Goal: Task Accomplishment & Management: Use online tool/utility

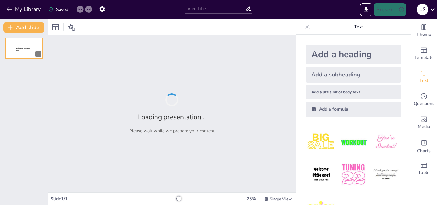
type input "Ética y Legalidad en el Uso de Recursos Didácticos en la Enseñanza de Medicina"
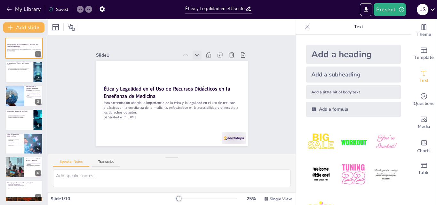
click at [129, 93] on icon at bounding box center [124, 97] width 9 height 9
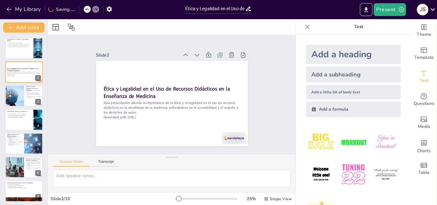
click at [214, 92] on icon at bounding box center [218, 96] width 9 height 9
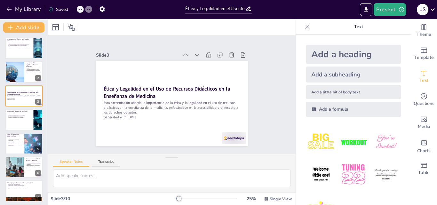
click at [210, 112] on icon at bounding box center [213, 115] width 7 height 7
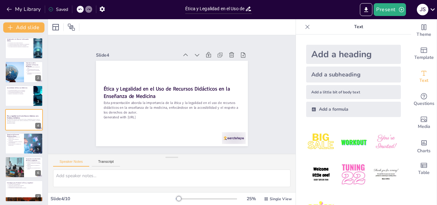
click at [214, 82] on icon at bounding box center [218, 86] width 9 height 9
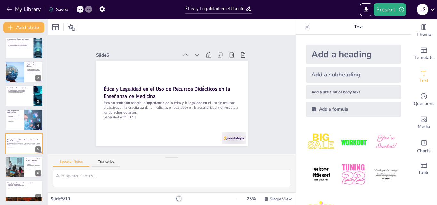
click at [208, 117] on icon at bounding box center [211, 120] width 6 height 6
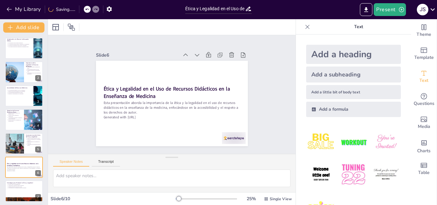
click at [207, 65] on icon at bounding box center [211, 69] width 8 height 8
click at [0, 0] on icon at bounding box center [0, 0] width 0 height 0
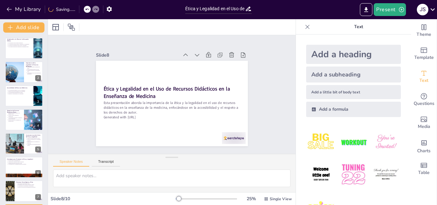
click at [209, 69] on icon at bounding box center [213, 73] width 9 height 9
click at [169, 137] on icon at bounding box center [165, 141] width 8 height 8
click at [198, 54] on icon at bounding box center [201, 57] width 7 height 7
click at [213, 102] on icon at bounding box center [217, 106] width 8 height 8
click at [204, 61] on icon at bounding box center [208, 65] width 8 height 8
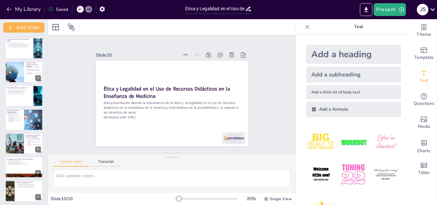
click at [214, 82] on icon at bounding box center [218, 86] width 9 height 9
click at [214, 98] on icon at bounding box center [218, 102] width 8 height 8
click at [366, 11] on icon "Export to PowerPoint" at bounding box center [366, 9] width 7 height 7
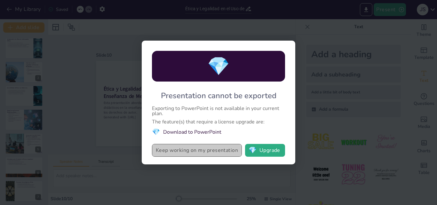
click at [176, 153] on button "Keep working on my presentation" at bounding box center [197, 150] width 90 height 13
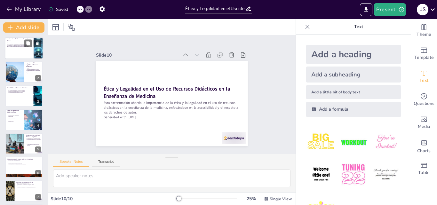
click at [30, 52] on div at bounding box center [24, 48] width 38 height 22
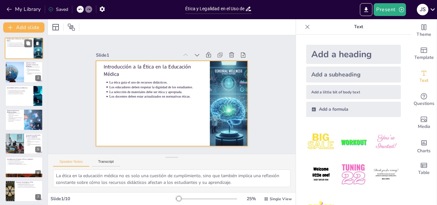
click at [21, 49] on div at bounding box center [24, 48] width 38 height 22
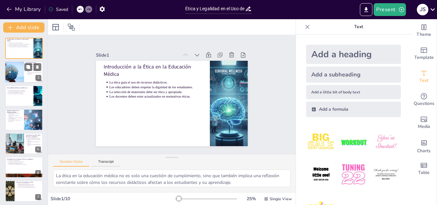
click at [25, 76] on div at bounding box center [24, 72] width 38 height 22
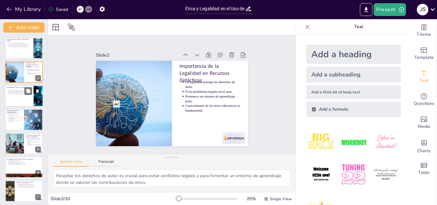
click at [15, 97] on div at bounding box center [24, 96] width 38 height 22
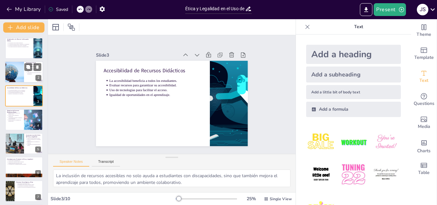
click at [20, 77] on div at bounding box center [14, 72] width 32 height 22
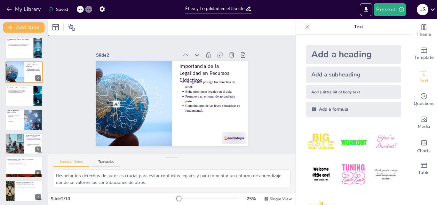
click at [102, 75] on div "Slide 1 Introducción a la Ética en la Educación Médica La ética guía el uso de …" at bounding box center [172, 94] width 140 height 205
click at [304, 26] on icon at bounding box center [307, 27] width 6 height 6
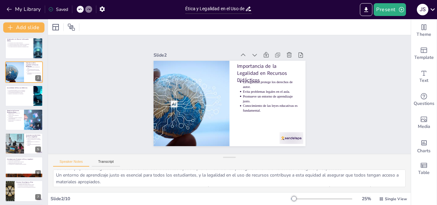
scroll to position [22, 0]
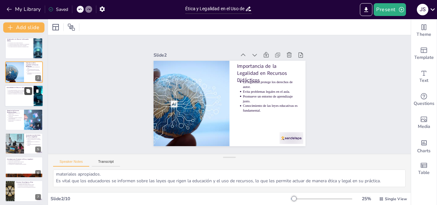
click at [27, 93] on icon at bounding box center [28, 91] width 4 height 4
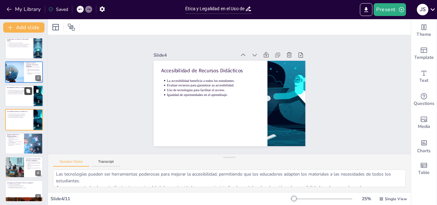
scroll to position [1, 0]
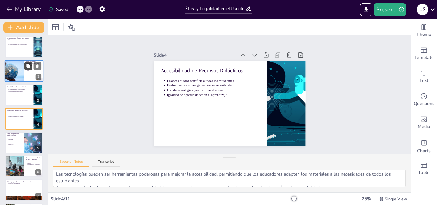
click at [32, 66] on button at bounding box center [28, 66] width 8 height 8
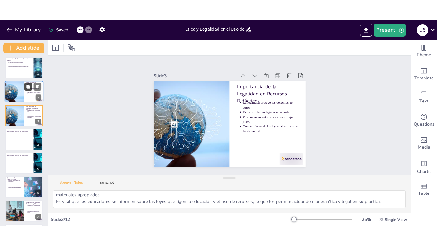
scroll to position [0, 0]
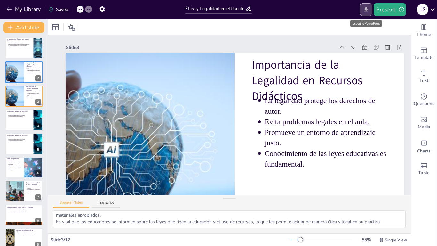
click at [368, 10] on icon "Export to PowerPoint" at bounding box center [366, 9] width 4 height 5
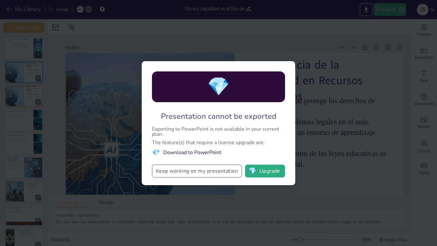
click at [209, 169] on button "Keep working on my presentation" at bounding box center [197, 170] width 90 height 13
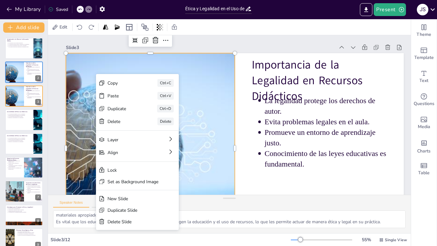
click at [294, 48] on div "Slide 3" at bounding box center [222, 41] width 257 height 89
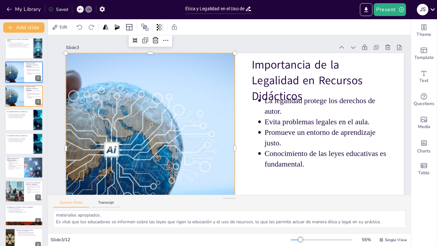
click at [279, 200] on div "Speaker Notes Transcript" at bounding box center [229, 202] width 363 height 15
click at [23, 95] on div at bounding box center [14, 96] width 32 height 22
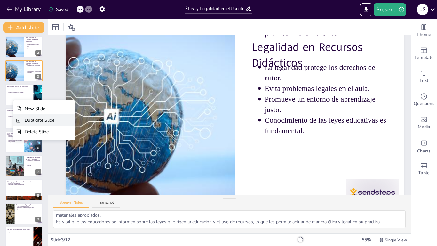
scroll to position [32, 0]
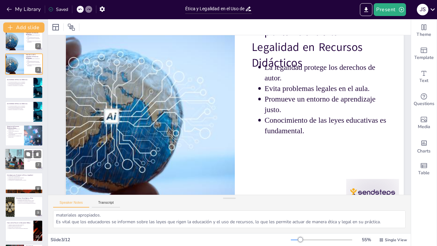
click at [23, 157] on div at bounding box center [14, 159] width 19 height 28
click at [23, 177] on p "Capacitación a educadores mejora la práctica." at bounding box center [24, 177] width 33 height 1
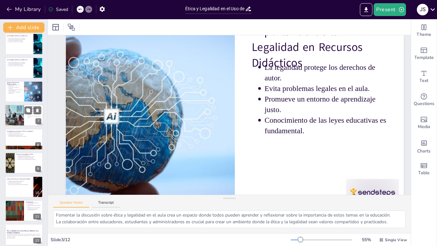
scroll to position [0, 0]
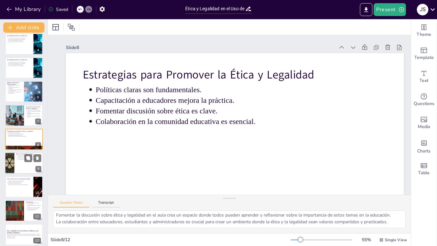
click at [14, 168] on div at bounding box center [9, 163] width 38 height 22
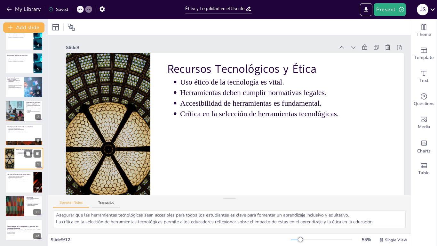
scroll to position [15, 0]
click at [15, 188] on div at bounding box center [24, 182] width 38 height 22
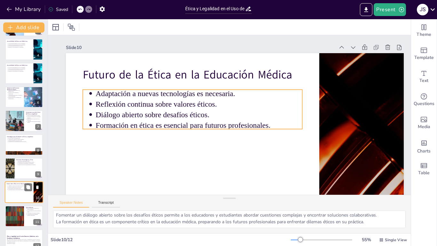
scroll to position [80, 0]
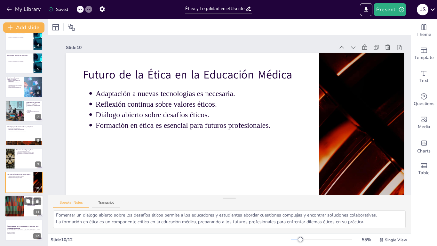
click at [18, 205] on div at bounding box center [14, 206] width 38 height 22
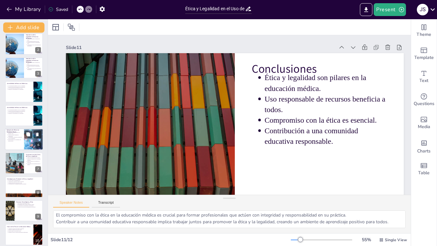
scroll to position [0, 0]
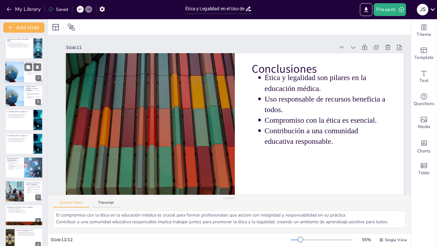
click at [21, 69] on div at bounding box center [14, 72] width 32 height 22
type textarea "Respetar los derechos de autor es crucial para evitar conflictos legales y para…"
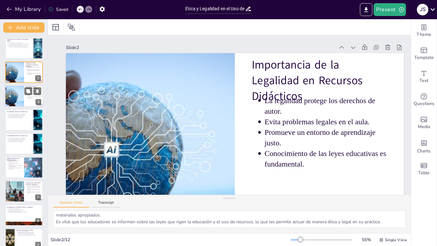
click at [33, 93] on div at bounding box center [32, 91] width 17 height 8
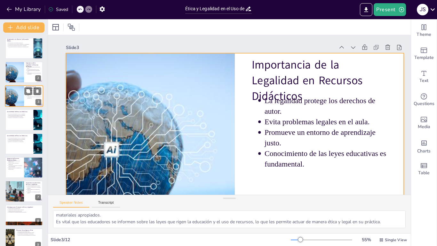
click at [26, 100] on div at bounding box center [24, 96] width 38 height 22
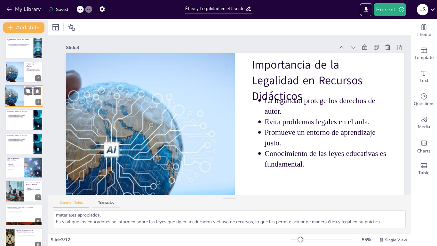
scroll to position [33, 0]
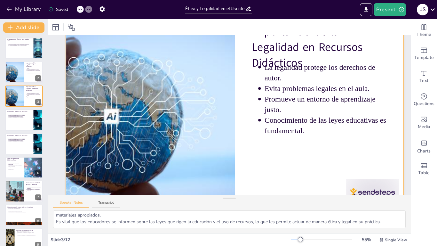
click at [251, 82] on div at bounding box center [234, 117] width 386 height 311
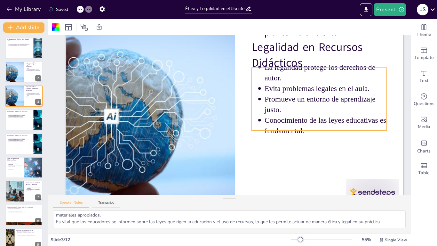
click at [278, 87] on p "Evita problemas legales en el aula." at bounding box center [327, 98] width 123 height 23
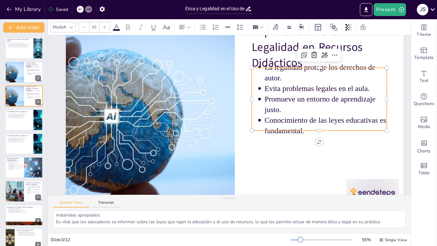
click at [293, 141] on p "Conocimiento de las leyes educativas es fundamental." at bounding box center [286, 193] width 98 height 105
click at [293, 129] on p "Conocimiento de las leyes educativas es fundamental." at bounding box center [324, 136] width 124 height 34
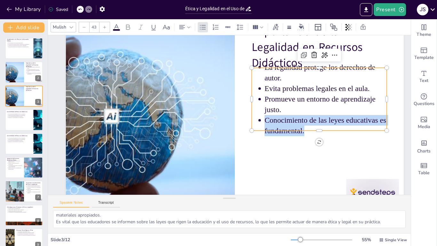
click at [293, 129] on p "Conocimiento de las leyes educativas es fundamental." at bounding box center [324, 136] width 124 height 34
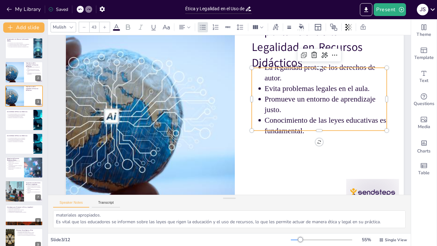
click at [200, 122] on p "Promueve un entorno de aprendizaje justo." at bounding box center [137, 145] width 124 height 46
click at [305, 132] on div at bounding box center [316, 141] width 135 height 19
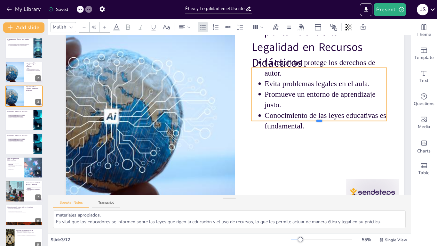
drag, startPoint x: 305, startPoint y: 131, endPoint x: 289, endPoint y: 109, distance: 27.8
click at [289, 109] on div "Importancia de la Legalidad en Recursos Didácticos La legalidad protege los der…" at bounding box center [232, 119] width 352 height 385
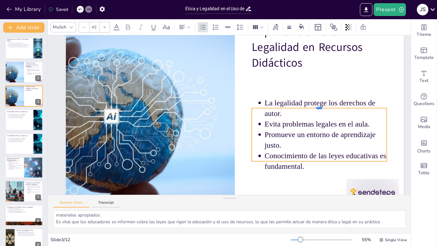
drag, startPoint x: 295, startPoint y: 66, endPoint x: 292, endPoint y: 106, distance: 40.4
click at [292, 113] on div at bounding box center [314, 143] width 125 height 60
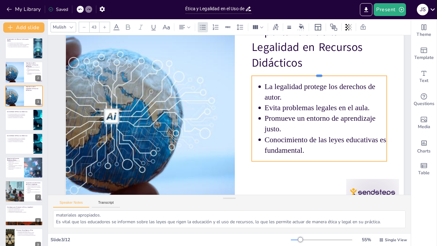
drag, startPoint x: 319, startPoint y: 107, endPoint x: 319, endPoint y: 75, distance: 32.3
click at [319, 88] on div at bounding box center [328, 124] width 120 height 72
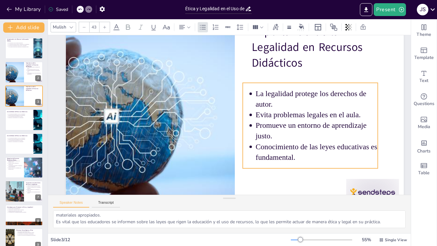
drag, startPoint x: 306, startPoint y: 151, endPoint x: 297, endPoint y: 158, distance: 11.4
click at [297, 158] on p "Conocimiento de las leyes educativas es fundamental." at bounding box center [260, 204] width 98 height 105
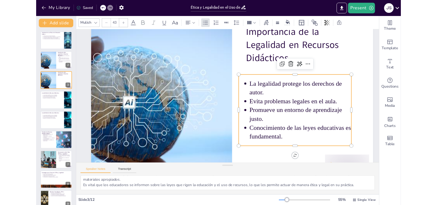
scroll to position [14, 0]
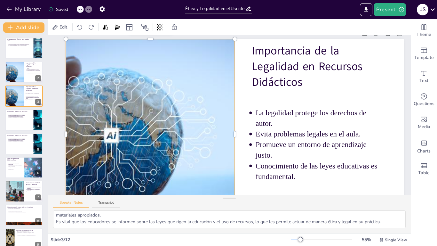
click at [108, 83] on div at bounding box center [148, 117] width 318 height 245
click at [241, 83] on div at bounding box center [235, 95] width 388 height 333
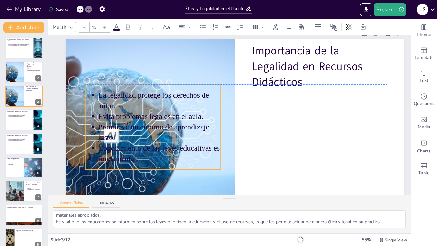
drag, startPoint x: 295, startPoint y: 178, endPoint x: 137, endPoint y: 159, distance: 158.4
click at [137, 131] on p "Conocimiento de las leyes educativas es fundamental." at bounding box center [161, 73] width 79 height 116
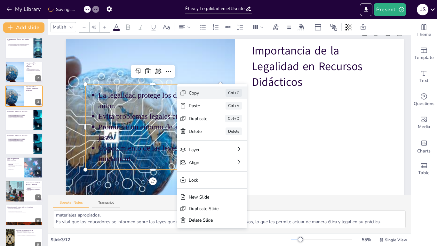
click at [213, 122] on div "Copy" at bounding box center [216, 131] width 6 height 19
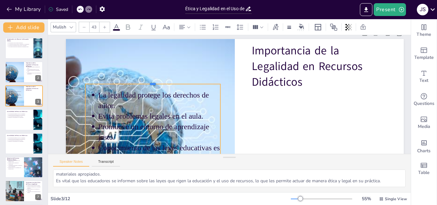
click at [106, 83] on div at bounding box center [154, 73] width 135 height 19
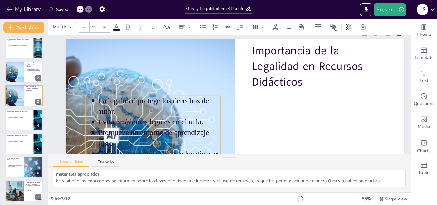
drag, startPoint x: 170, startPoint y: 84, endPoint x: 292, endPoint y: 96, distance: 122.1
click at [292, 96] on div "Importancia de la Legalidad en Recursos Didácticos La legalidad protege los der…" at bounding box center [203, 125] width 367 height 378
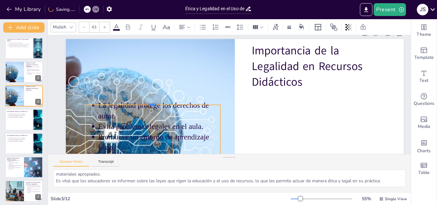
drag, startPoint x: 209, startPoint y: 95, endPoint x: 267, endPoint y: 104, distance: 58.9
click at [267, 104] on div "Importancia de la Legalidad en Recursos Didácticos La legalidad protege los der…" at bounding box center [192, 108] width 256 height 370
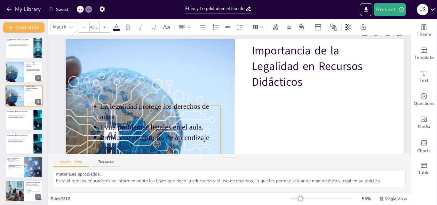
type input "42.4"
drag, startPoint x: 87, startPoint y: 105, endPoint x: 297, endPoint y: 106, distance: 210.1
click at [297, 106] on div "Importancia de la Legalidad en Recursos Didácticos La legalidad protege los der…" at bounding box center [189, 96] width 224 height 356
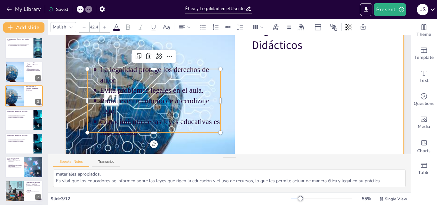
scroll to position [62, 0]
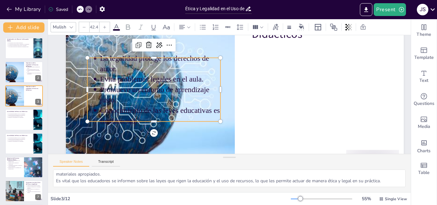
click at [203, 58] on p "La legalidad protege los derechos de autor." at bounding box center [168, 49] width 122 height 45
click at [255, 57] on div at bounding box center [314, 90] width 118 height 71
click at [264, 57] on div at bounding box center [305, 56] width 82 height 111
click at [215, 59] on p "La legalidad protege los derechos de autor." at bounding box center [198, 25] width 103 height 96
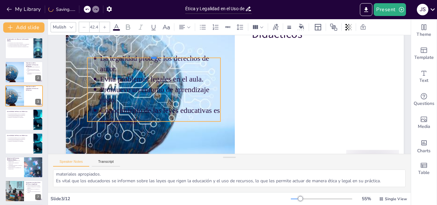
click at [220, 57] on div at bounding box center [243, 11] width 46 height 128
click at [216, 57] on div at bounding box center [234, 10] width 59 height 124
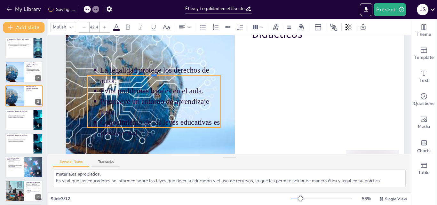
drag, startPoint x: 216, startPoint y: 57, endPoint x: 340, endPoint y: 74, distance: 125.9
click at [340, 74] on div "Importancia de la Legalidad en Recursos Didácticos La legalidad protege los der…" at bounding box center [239, 96] width 311 height 386
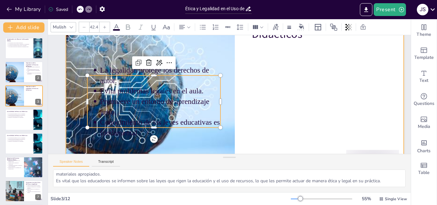
drag, startPoint x: 139, startPoint y: 63, endPoint x: 140, endPoint y: 83, distance: 20.8
click at [335, 91] on div "Importancia de la Legalidad en Recursos Didácticos La legalidad protege los der…" at bounding box center [239, 94] width 352 height 385
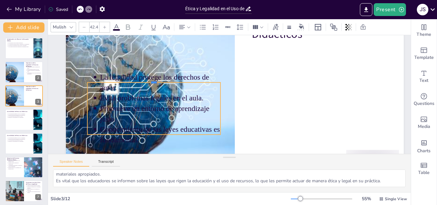
drag, startPoint x: 120, startPoint y: 74, endPoint x: 338, endPoint y: 81, distance: 218.5
click at [338, 81] on div "Importancia de la Legalidad en Recursos Didácticos La legalidad protege los der…" at bounding box center [238, 89] width 388 height 333
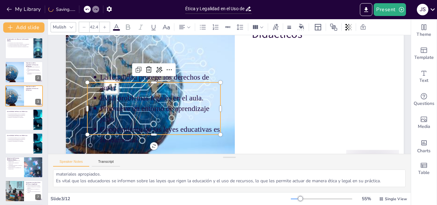
click at [164, 91] on ul "La legalidad protege los derechos de autor. Evita problemas legales en el aula.…" at bounding box center [207, 21] width 86 height 140
click at [90, 91] on ul "La legalidad protege los derechos de autor. Evita problemas legales en el aula.…" at bounding box center [164, 54] width 148 height 143
